Goal: Complete application form

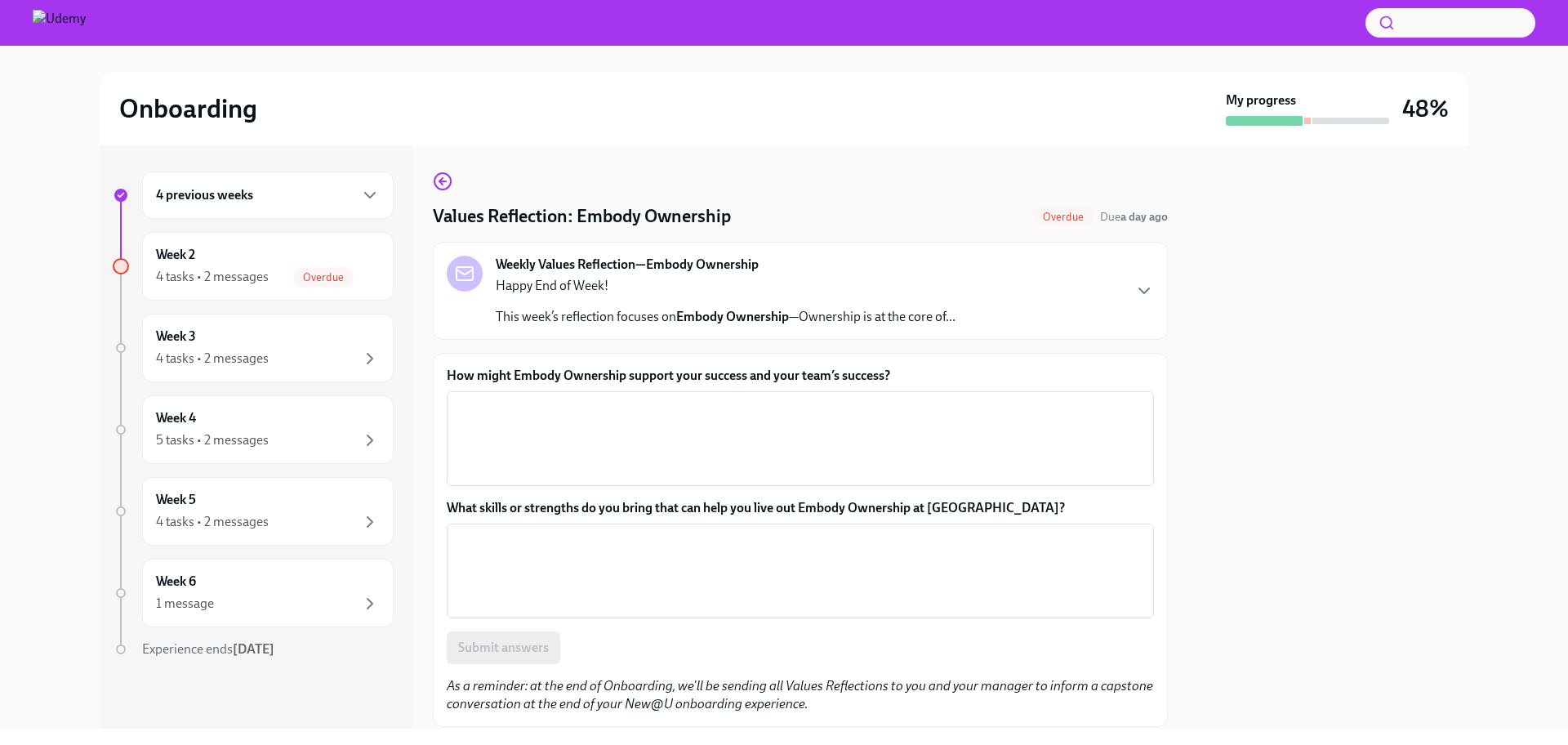
click at [224, 254] on div "Week 2 4 tasks • 2 messages Overdue" at bounding box center [267, 265] width 224 height 41
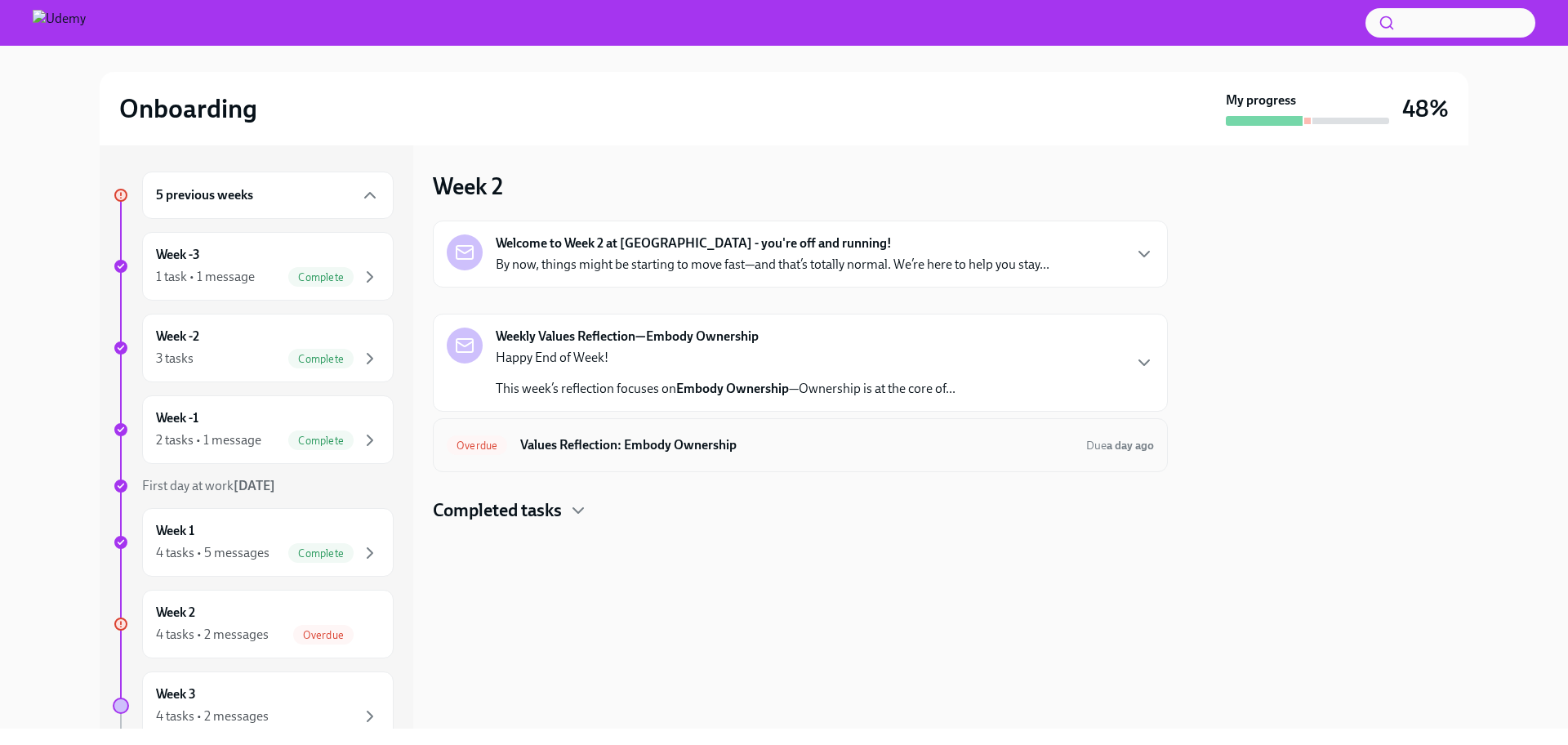
click at [581, 443] on h6 "Values Reflection: Embody Ownership" at bounding box center [796, 445] width 553 height 18
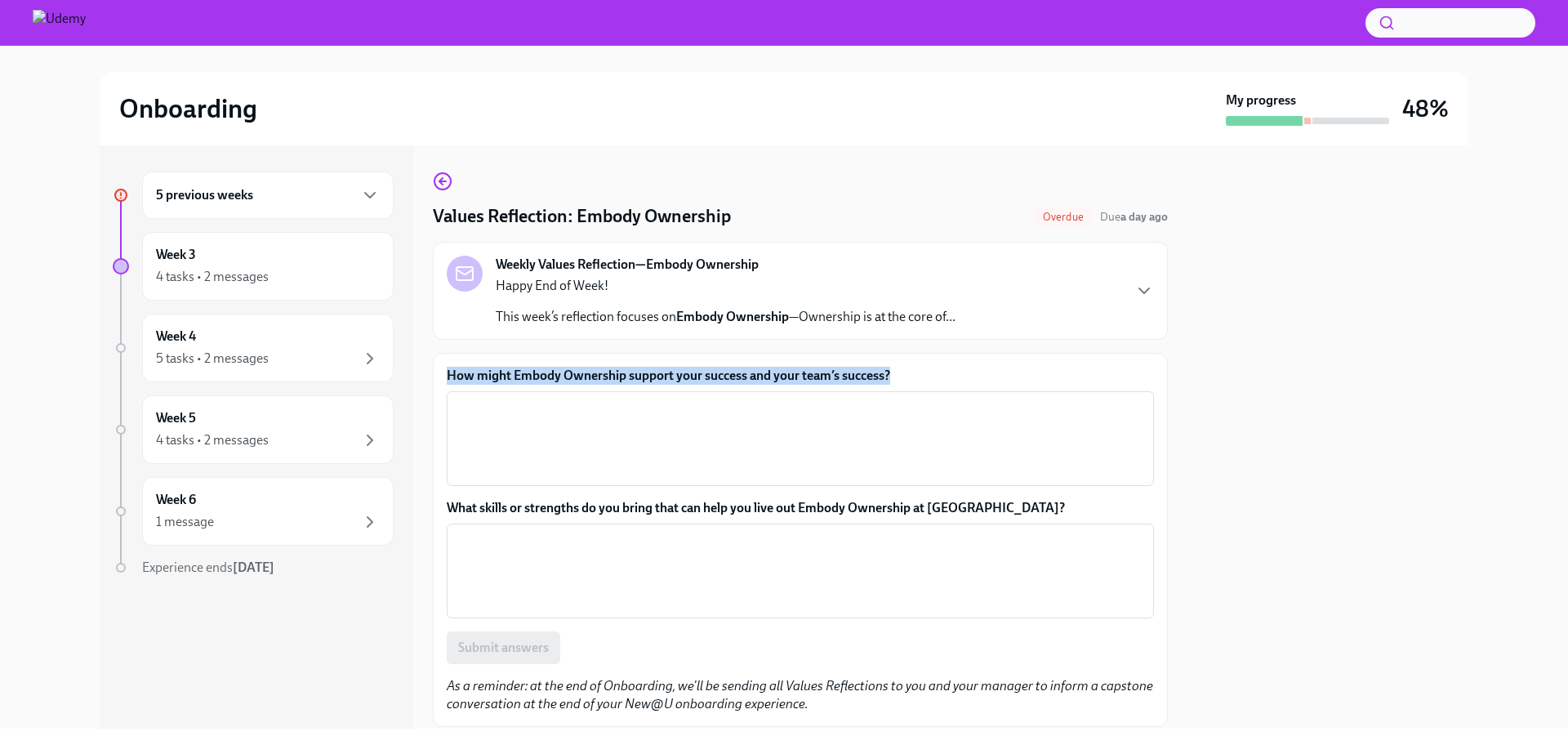
drag, startPoint x: 901, startPoint y: 372, endPoint x: 444, endPoint y: 379, distance: 457.1
click at [444, 379] on div "How might Embody Ownership support your success and your team’s success? x ​ Wh…" at bounding box center [800, 540] width 735 height 374
copy label "How might Embody Ownership support your success and your team’s success?"
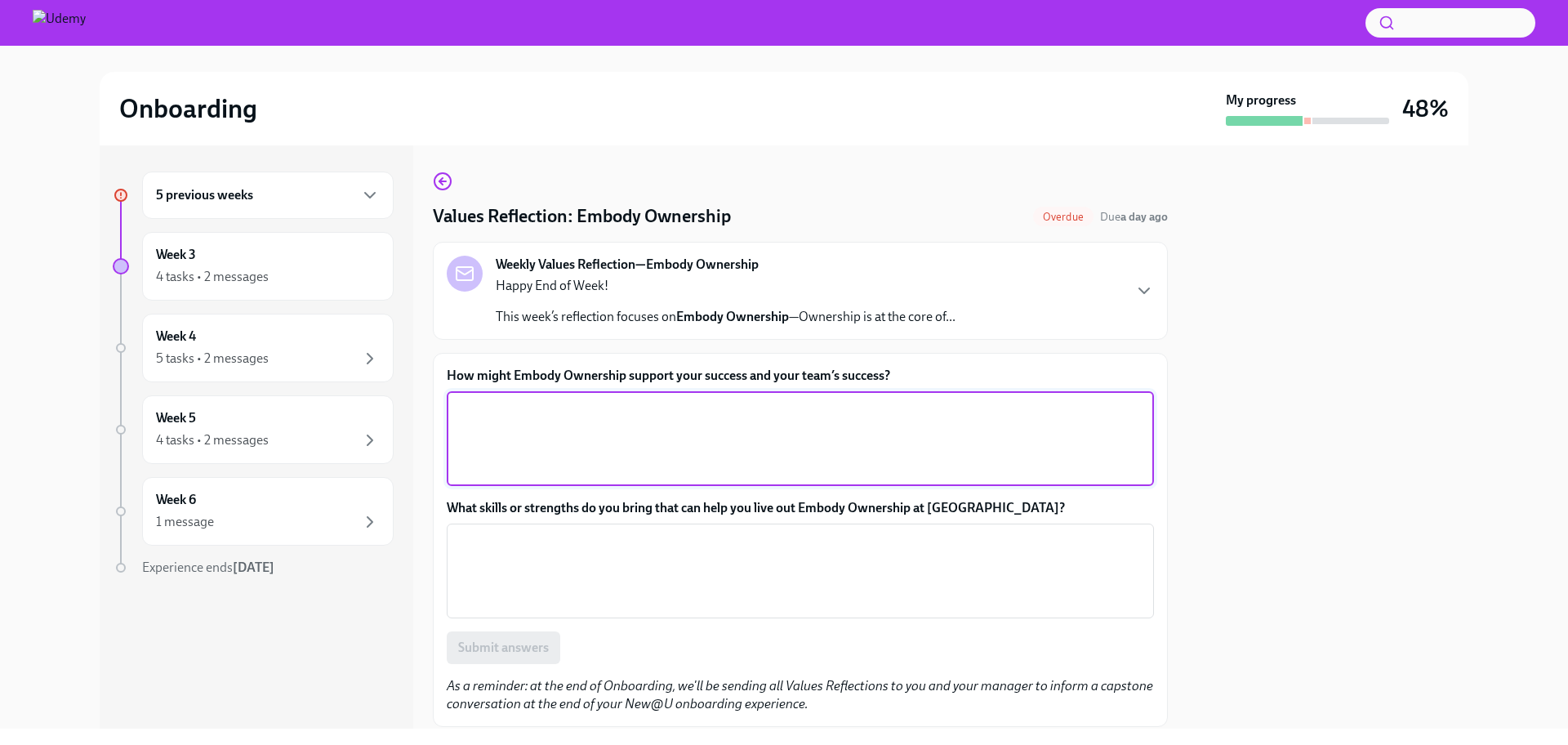
click at [544, 441] on textarea "How might Embody Ownership support your success and your team’s success?" at bounding box center [801, 439] width 687 height 78
paste textarea "Embodying ownership means taking full responsibility for outcomes, proactively …"
type textarea "Embodying ownership means taking full responsibility for outcomes, proactively …"
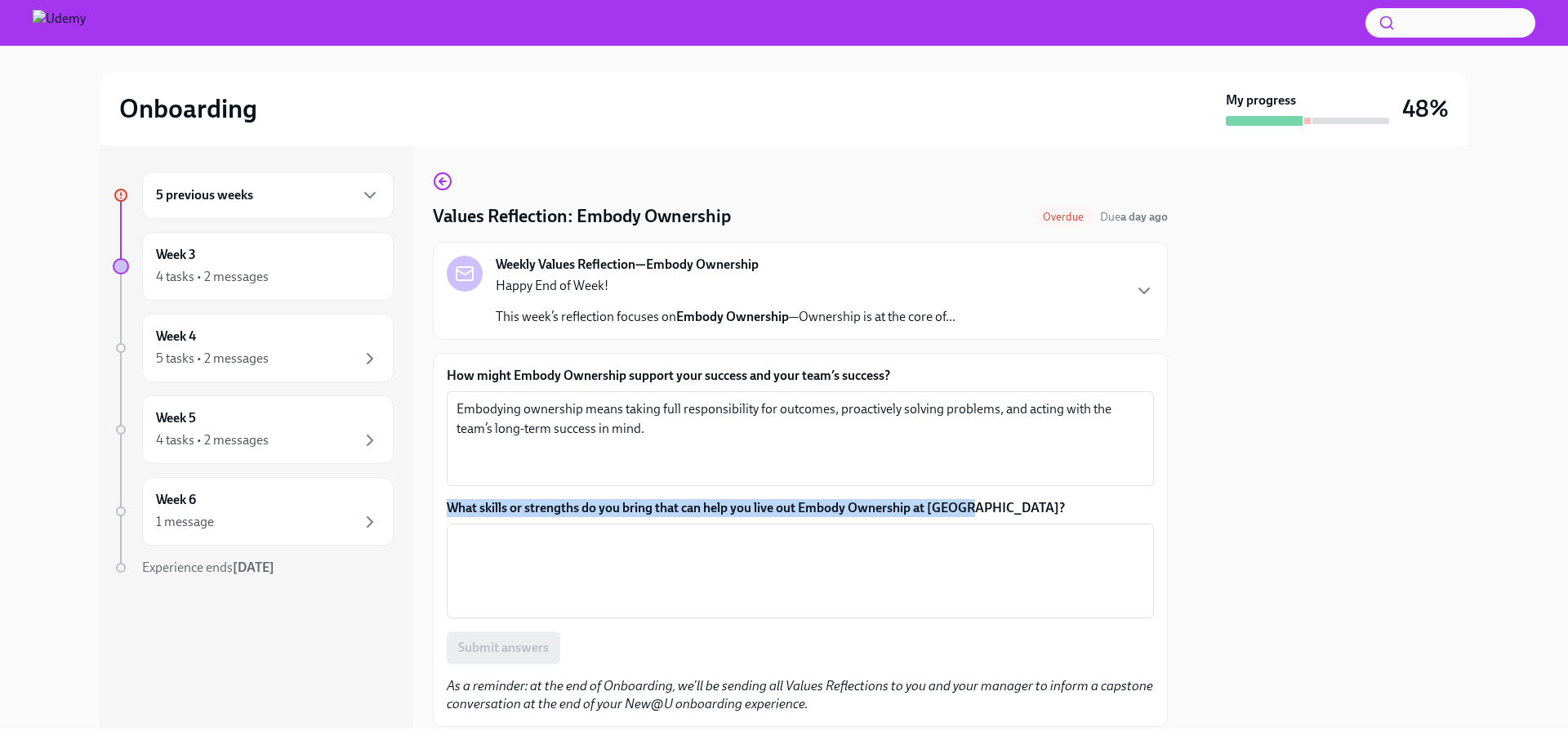
drag, startPoint x: 446, startPoint y: 510, endPoint x: 1001, endPoint y: 510, distance: 555.0
click at [1001, 510] on label "What skills or strengths do you bring that can help you live out Embody Ownersh…" at bounding box center [800, 507] width 707 height 18
copy label "What skills or strengths do you bring that can help you live out Embody Ownersh…"
click at [581, 567] on textarea "What skills or strengths do you bring that can help you live out Embody Ownersh…" at bounding box center [801, 571] width 687 height 78
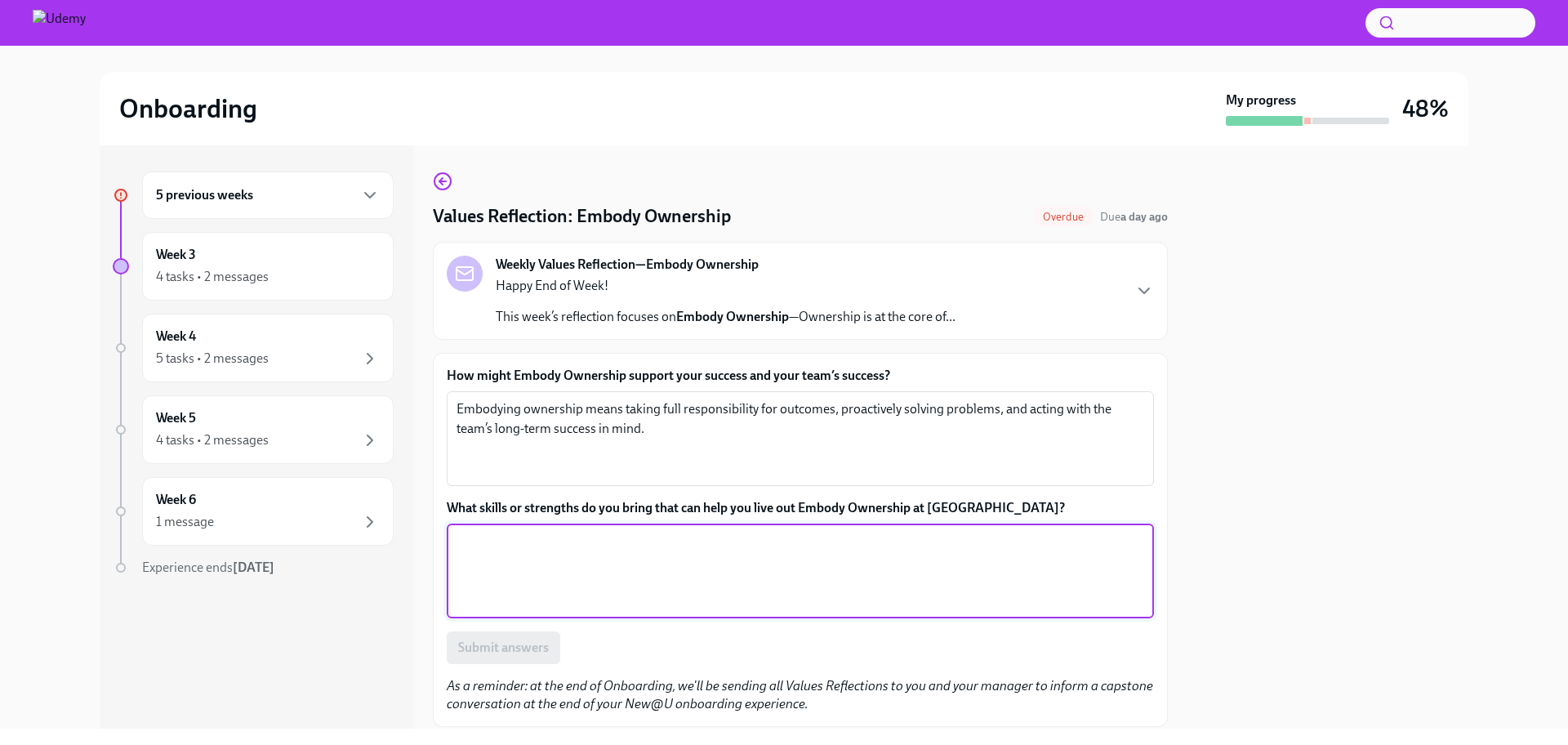
paste textarea "I bring strong accountability, proactive problem-solving, and clear communicati…"
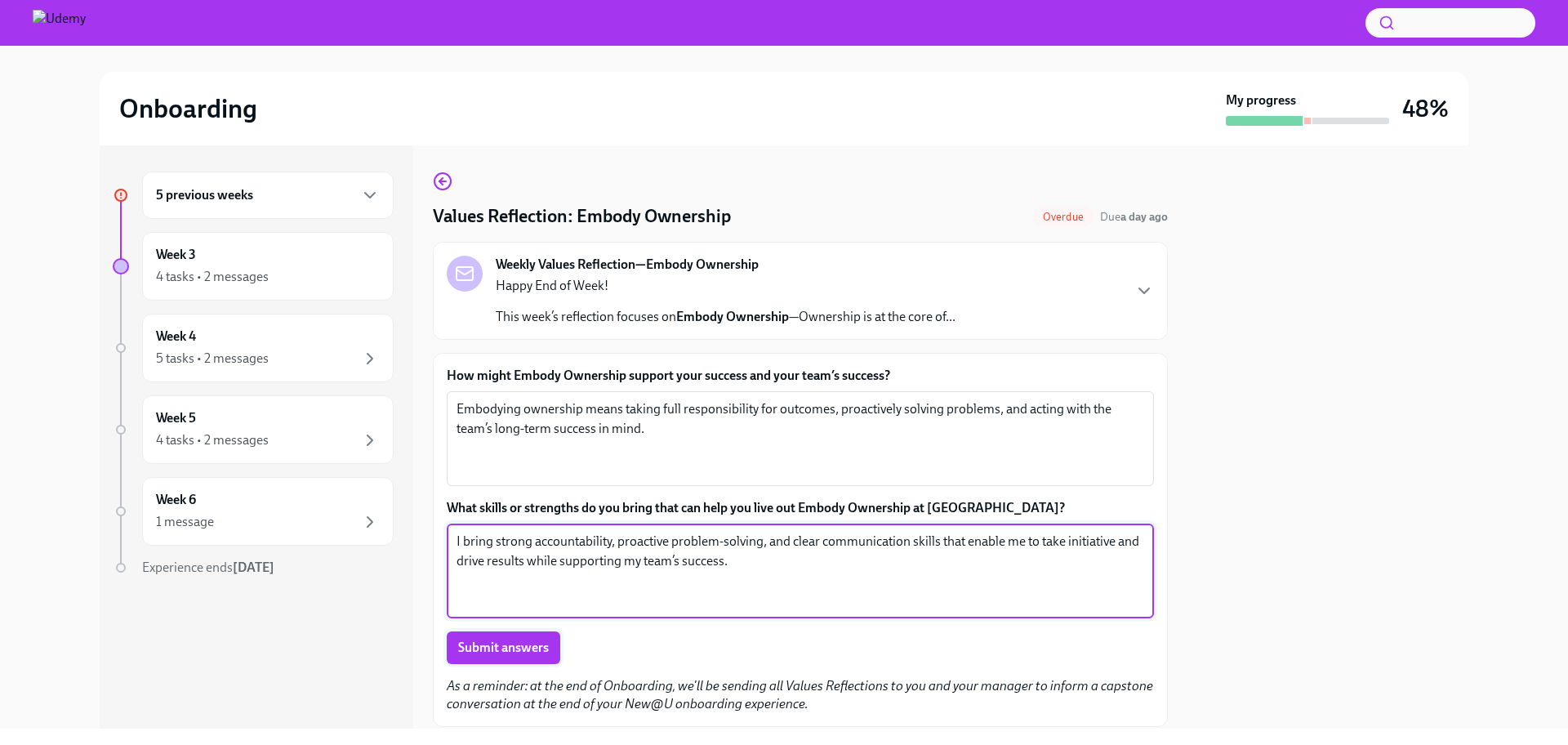
type textarea "I bring strong accountability, proactive problem-solving, and clear communicati…"
click at [522, 651] on span "Submit answers" at bounding box center [503, 648] width 90 height 17
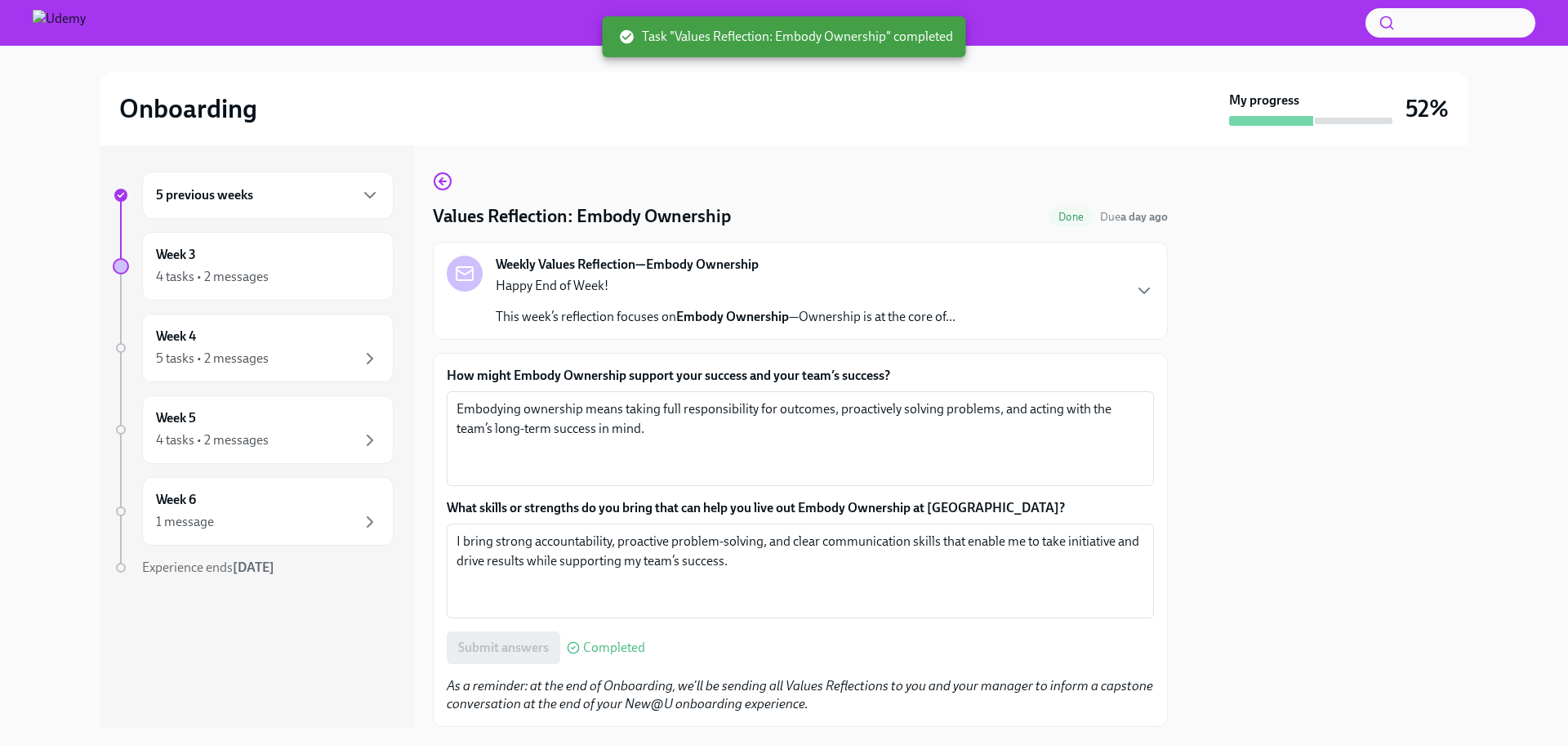
click at [224, 193] on h6 "5 previous weeks" at bounding box center [204, 195] width 97 height 18
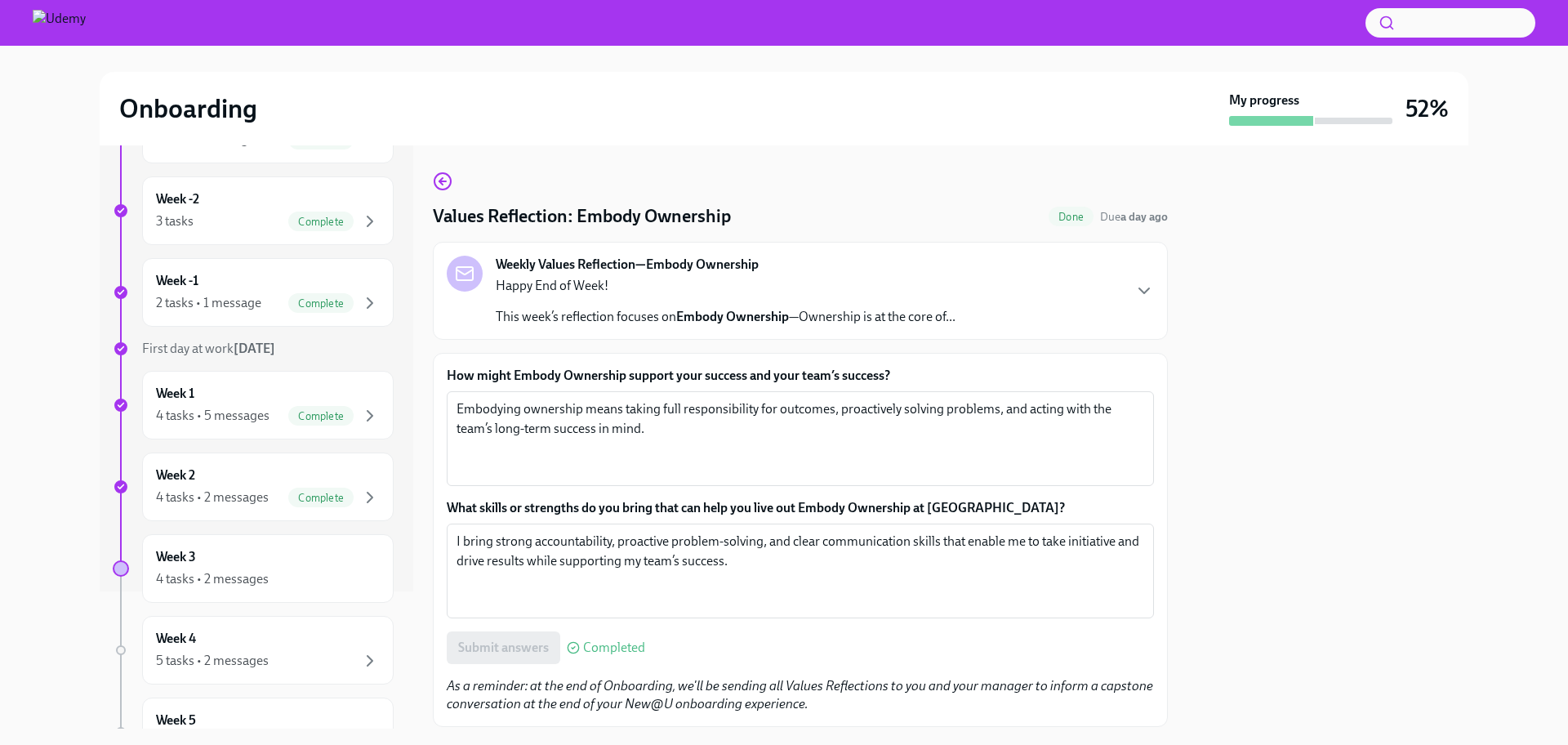
scroll to position [352, 0]
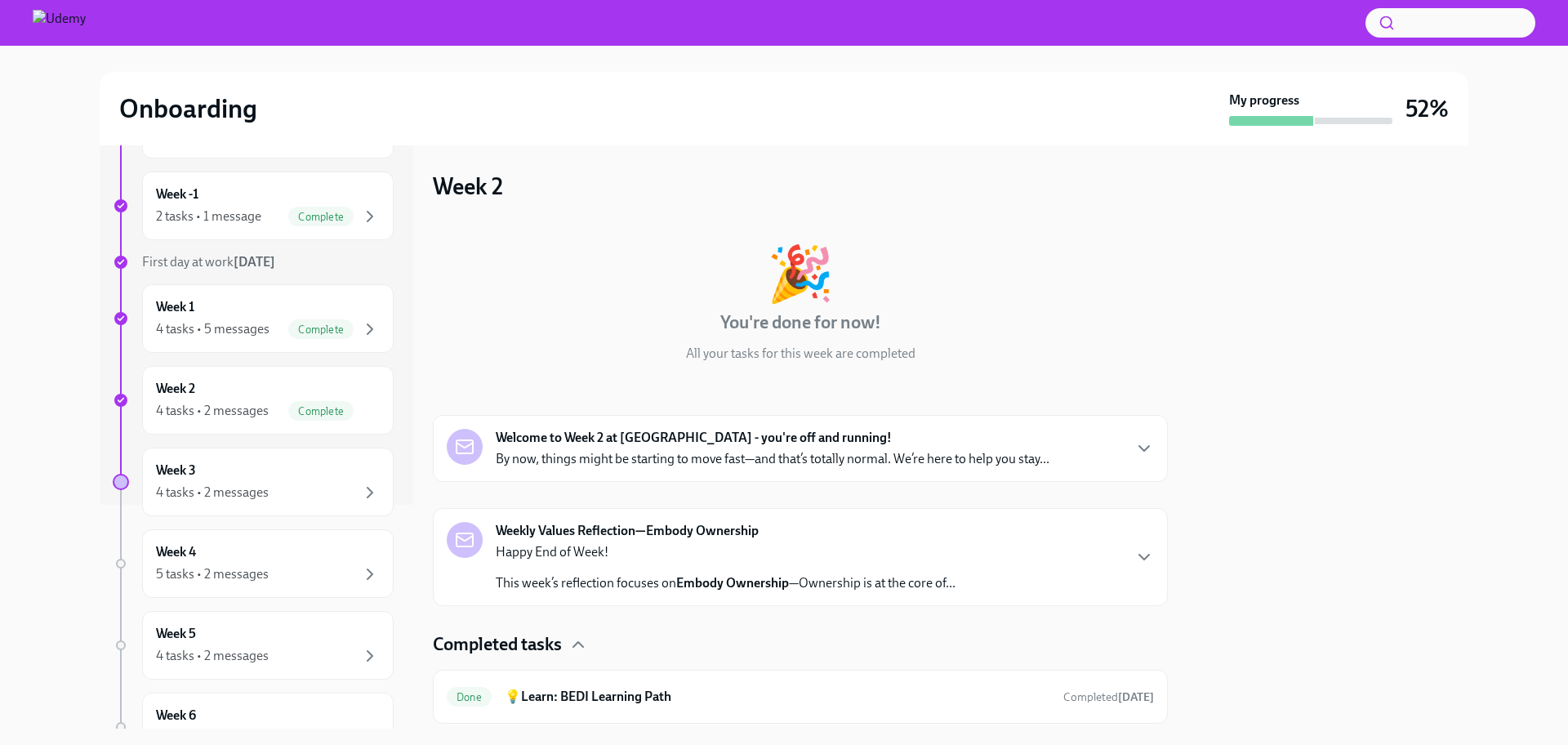
scroll to position [352, 0]
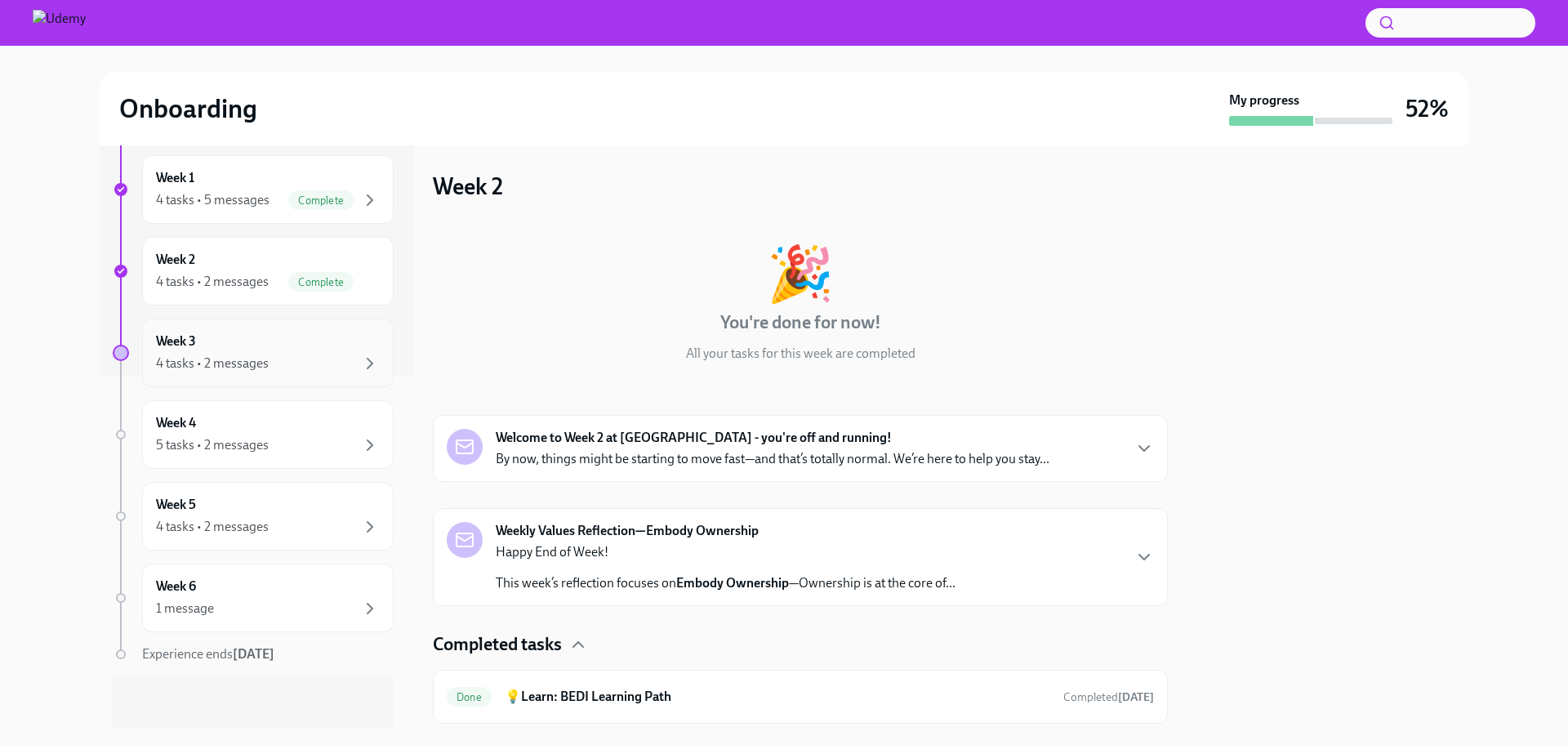
click at [218, 364] on div "4 tasks • 2 messages" at bounding box center [212, 363] width 113 height 18
